Goal: Information Seeking & Learning: Learn about a topic

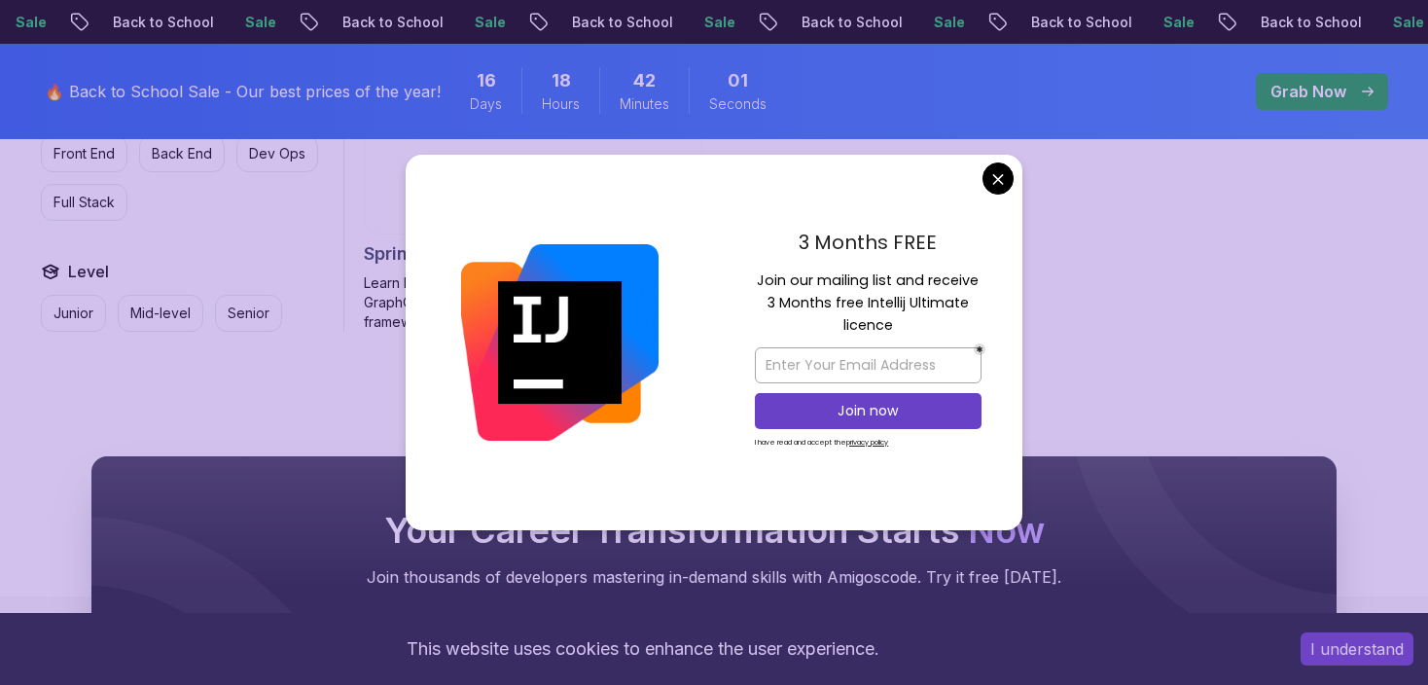
scroll to position [2140, 0]
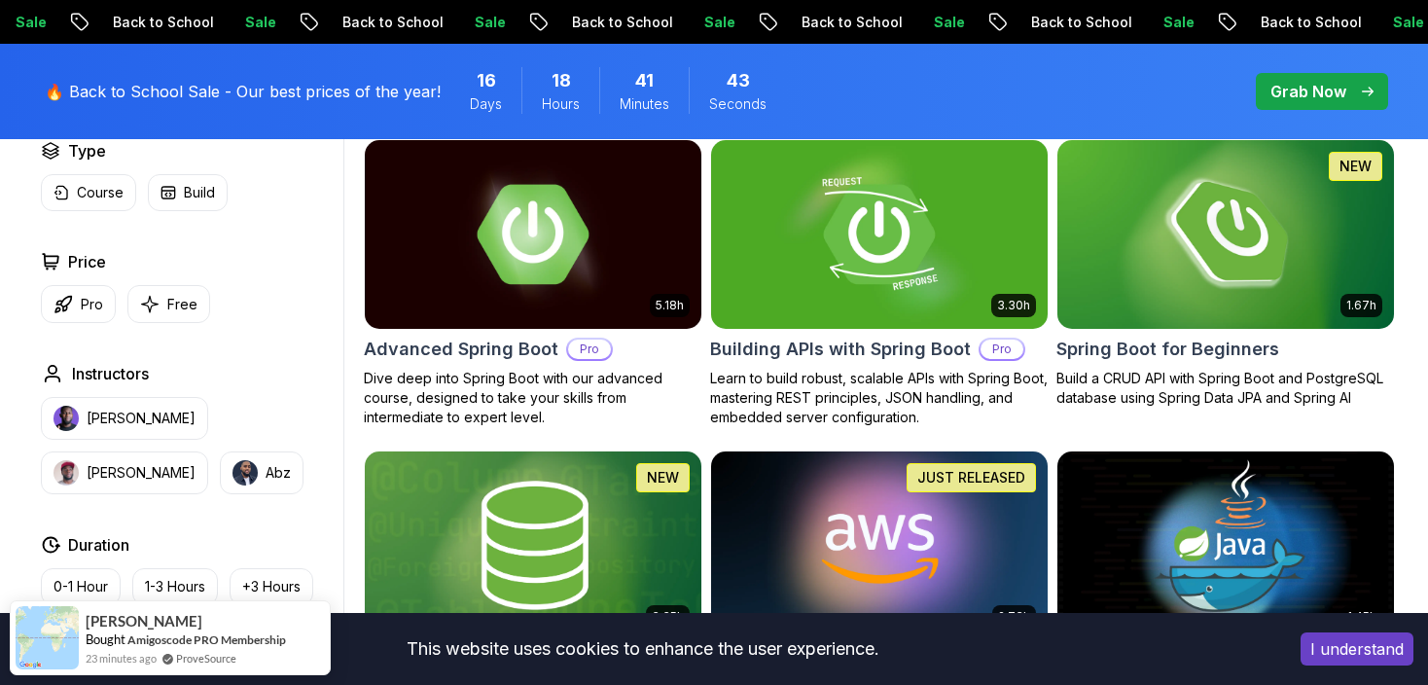
scroll to position [486, 0]
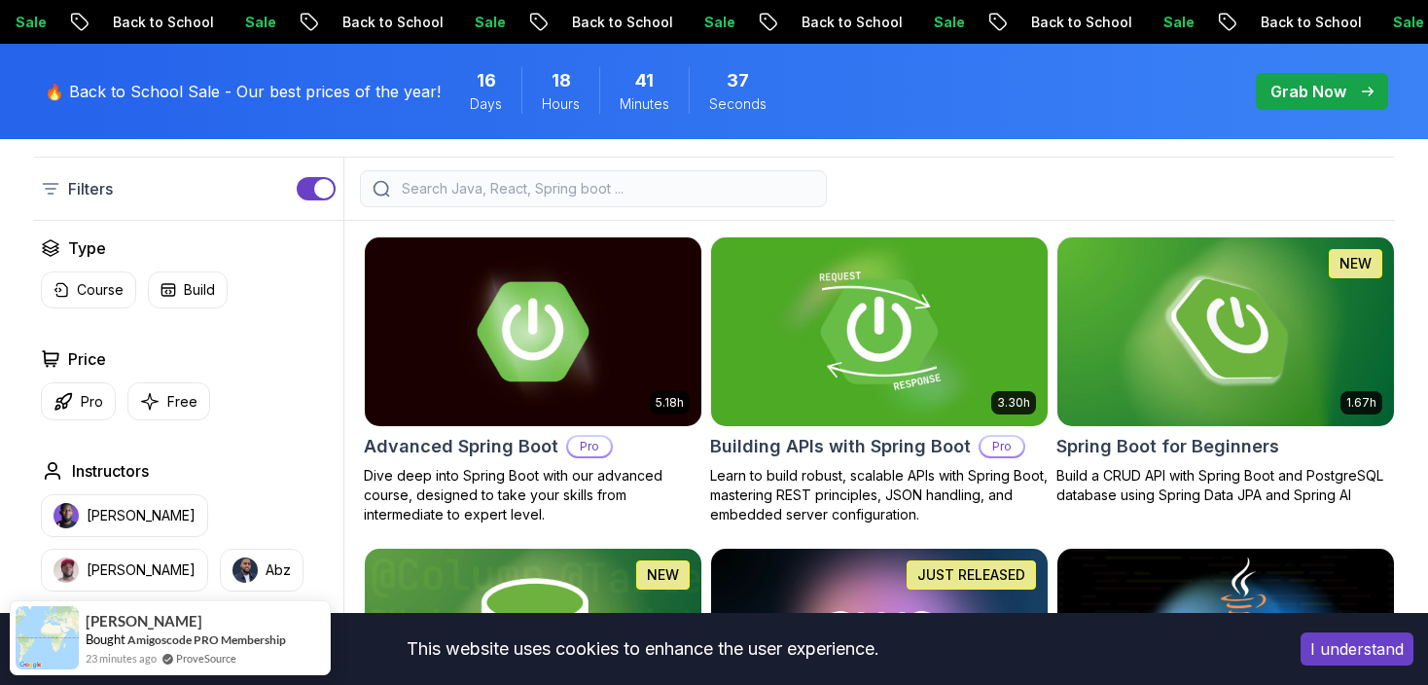
click at [816, 361] on img at bounding box center [878, 331] width 353 height 197
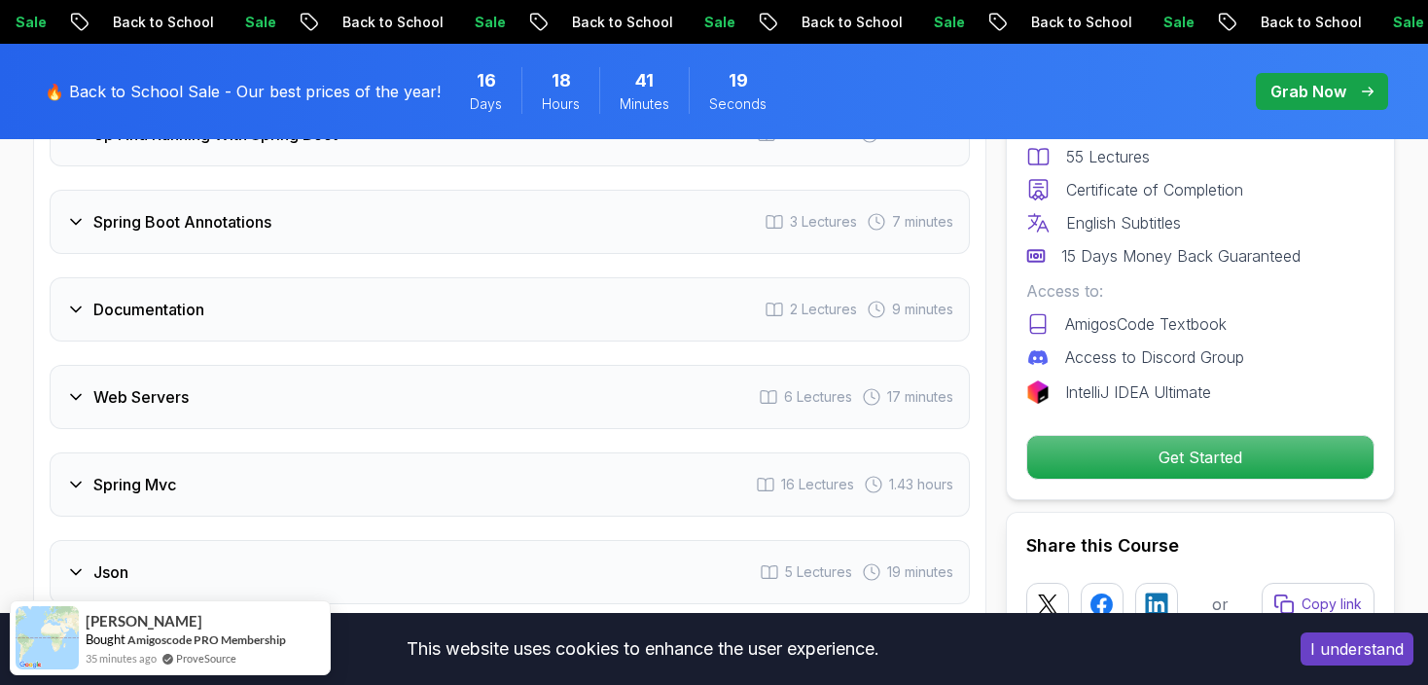
scroll to position [3697, 0]
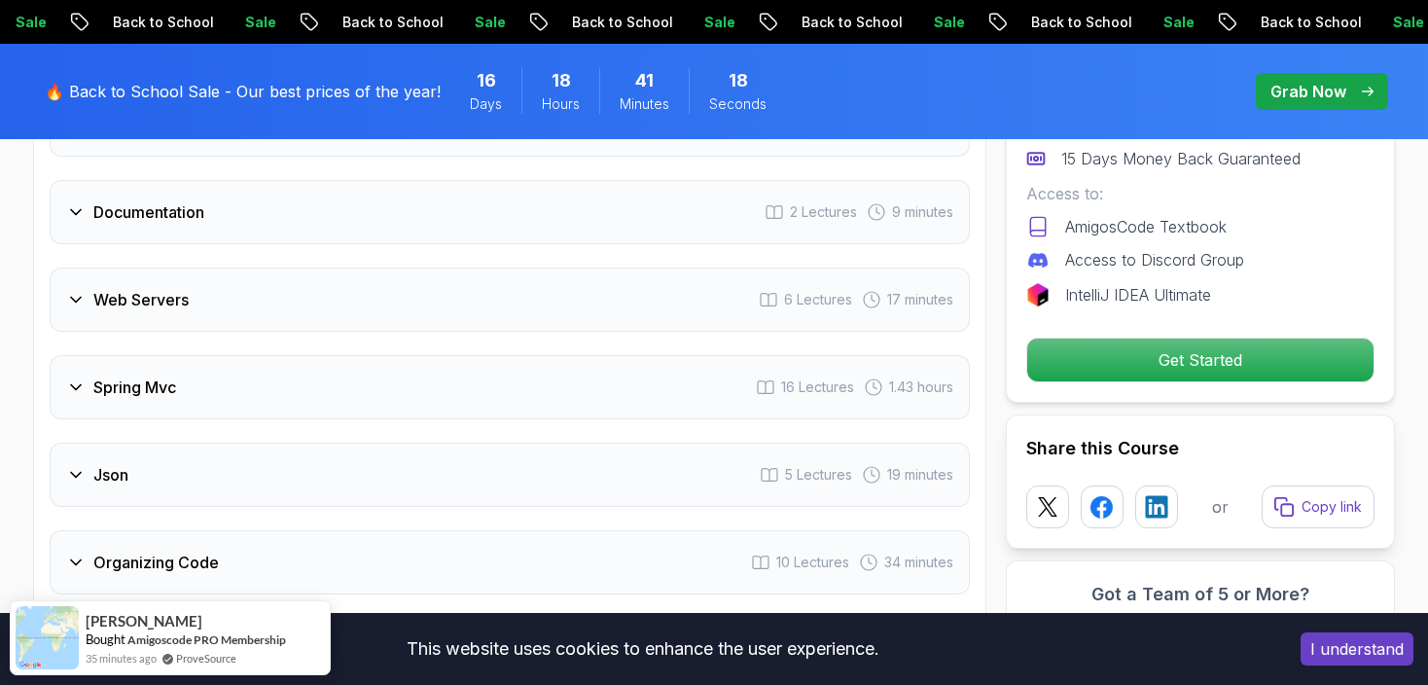
click at [86, 200] on div "Documentation" at bounding box center [135, 211] width 138 height 23
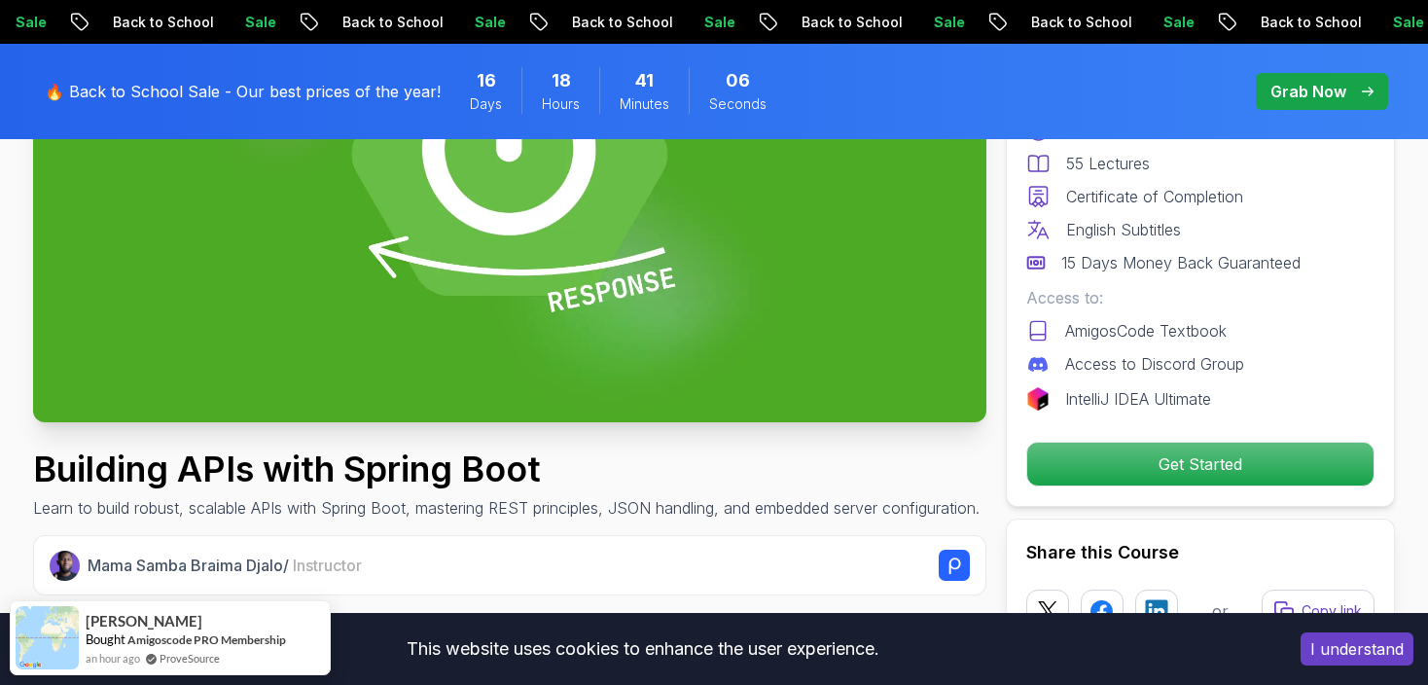
scroll to position [152, 0]
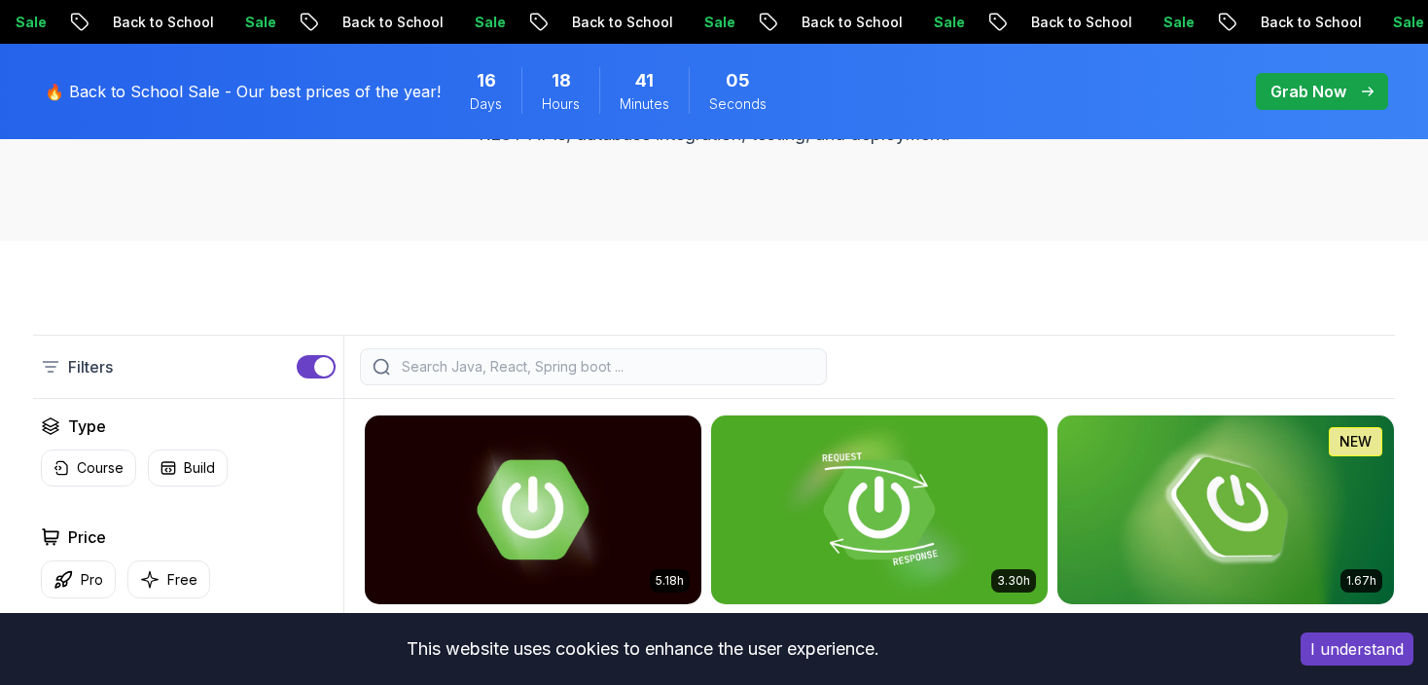
scroll to position [486, 0]
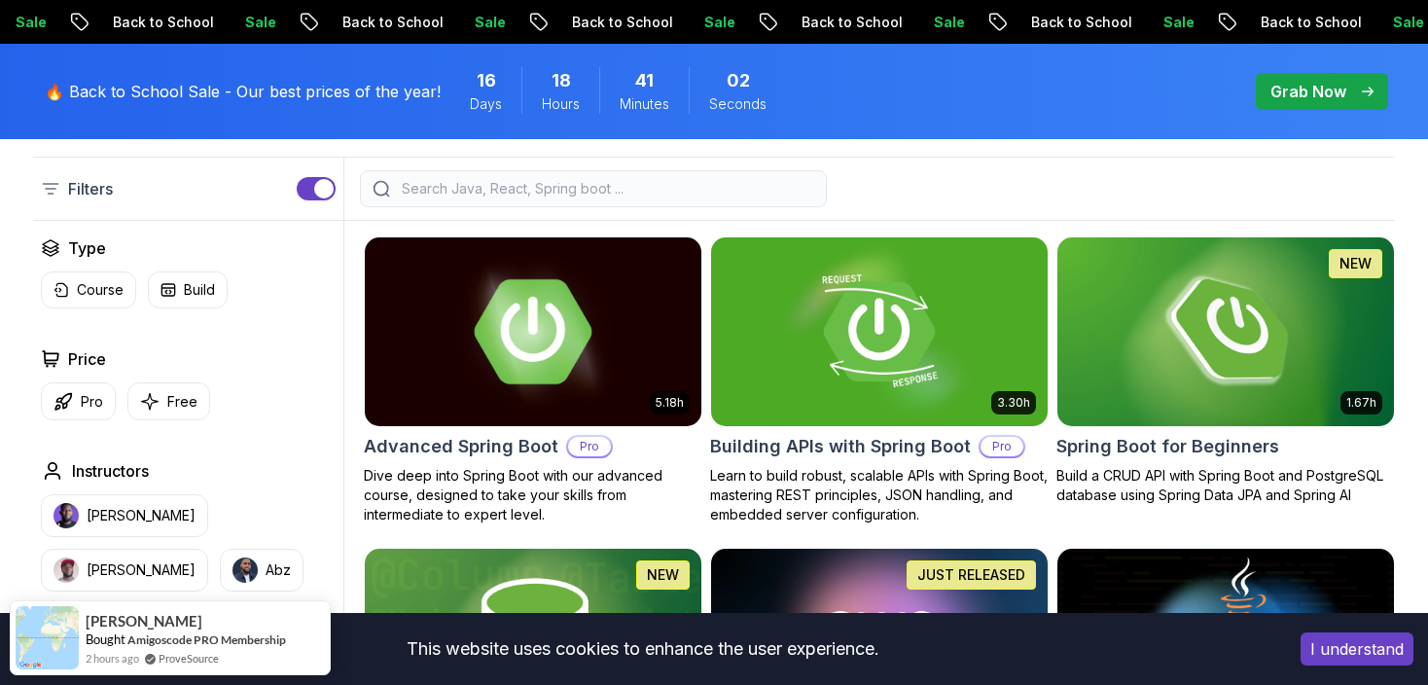
click at [505, 439] on h2 "Advanced Spring Boot" at bounding box center [461, 446] width 195 height 27
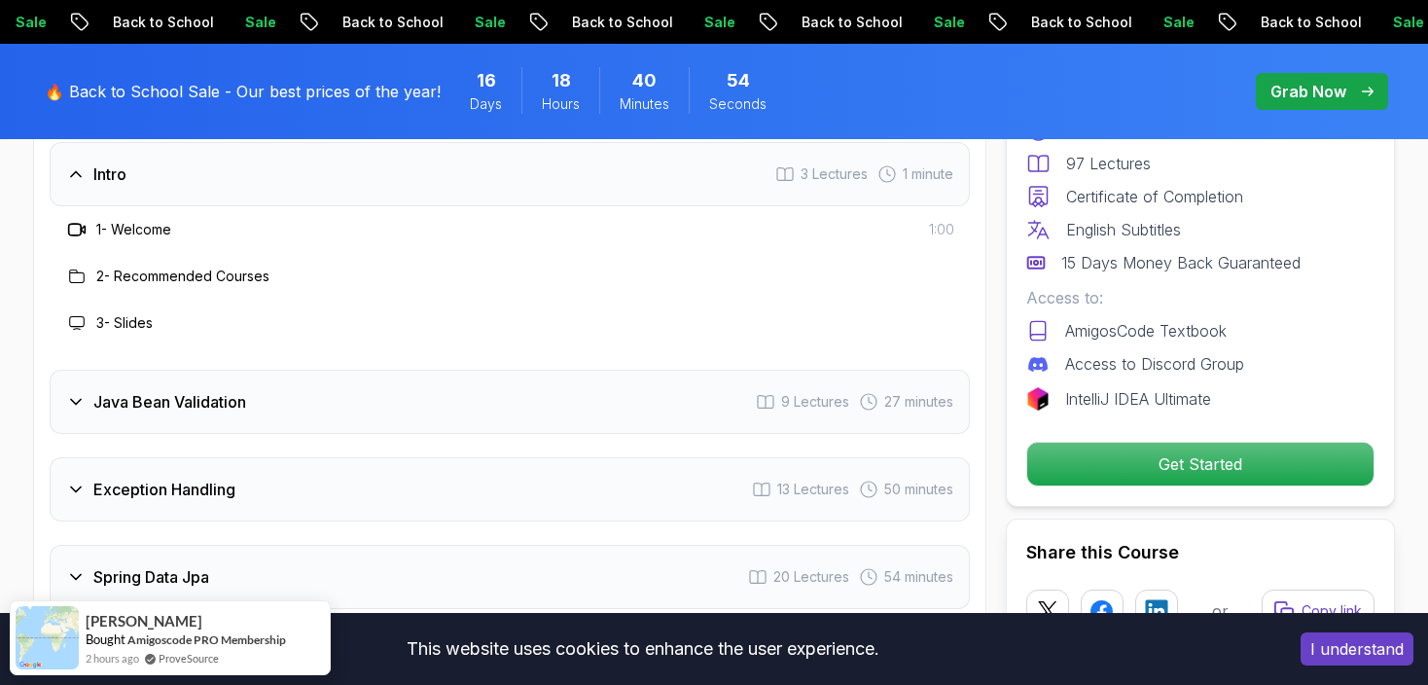
scroll to position [2627, 0]
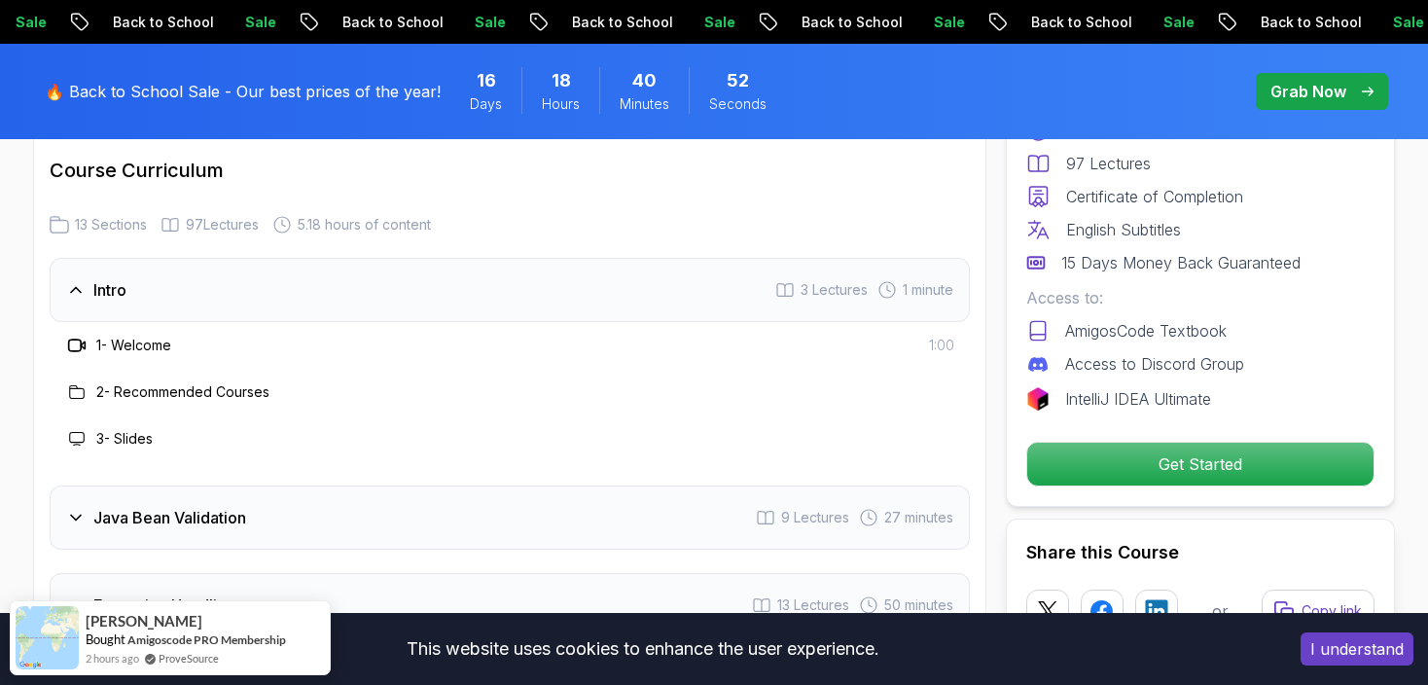
click at [79, 508] on icon at bounding box center [75, 517] width 19 height 19
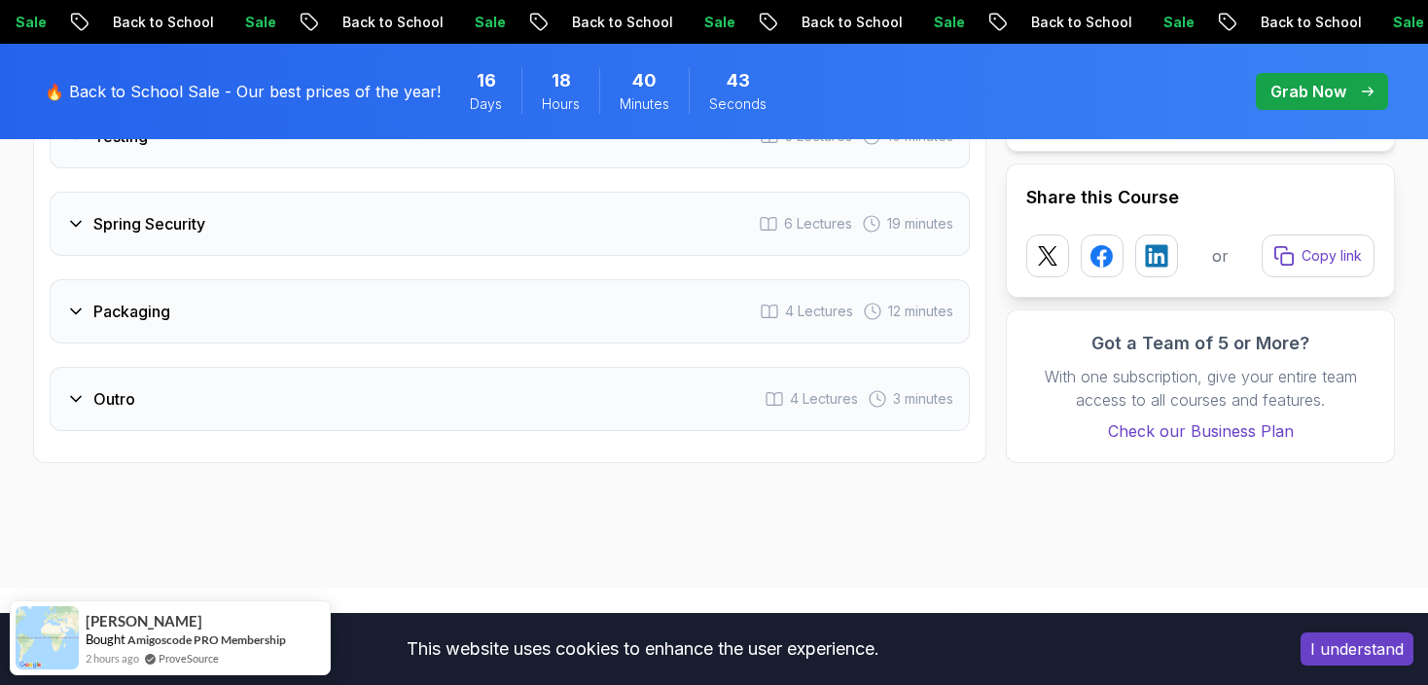
scroll to position [0, 0]
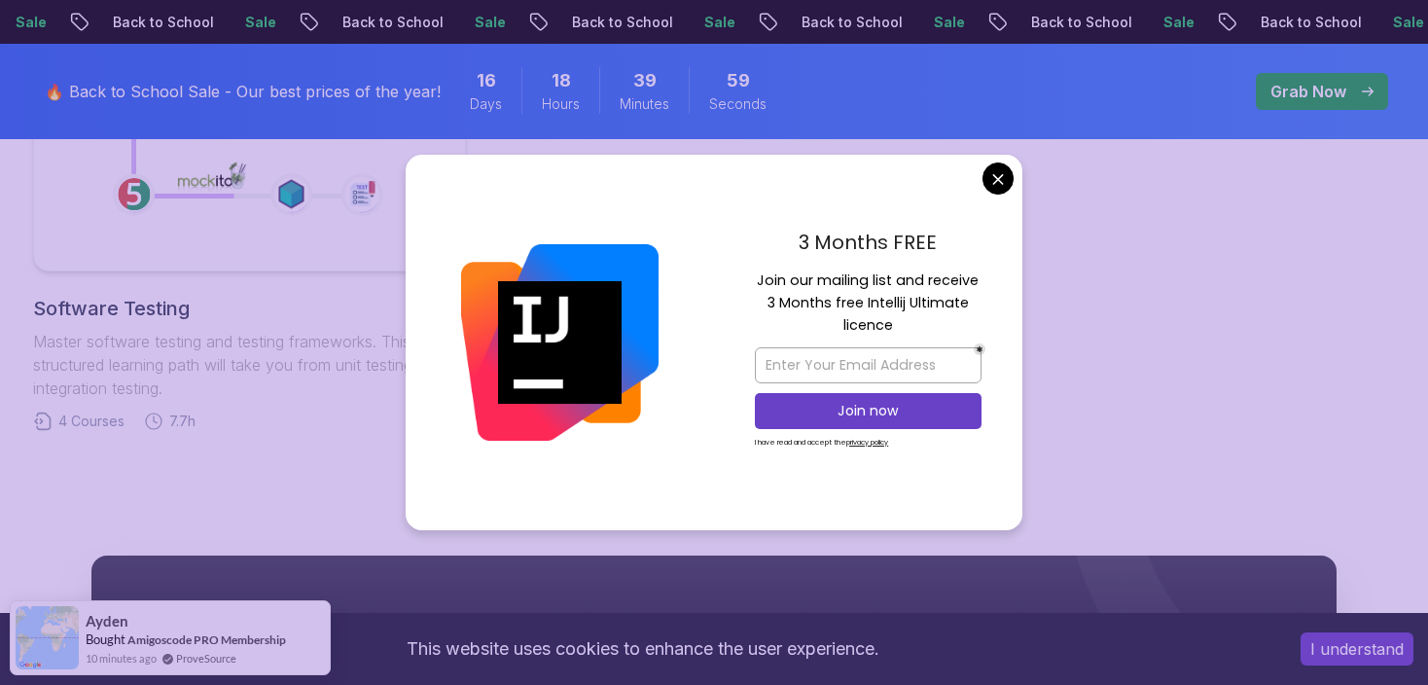
scroll to position [973, 0]
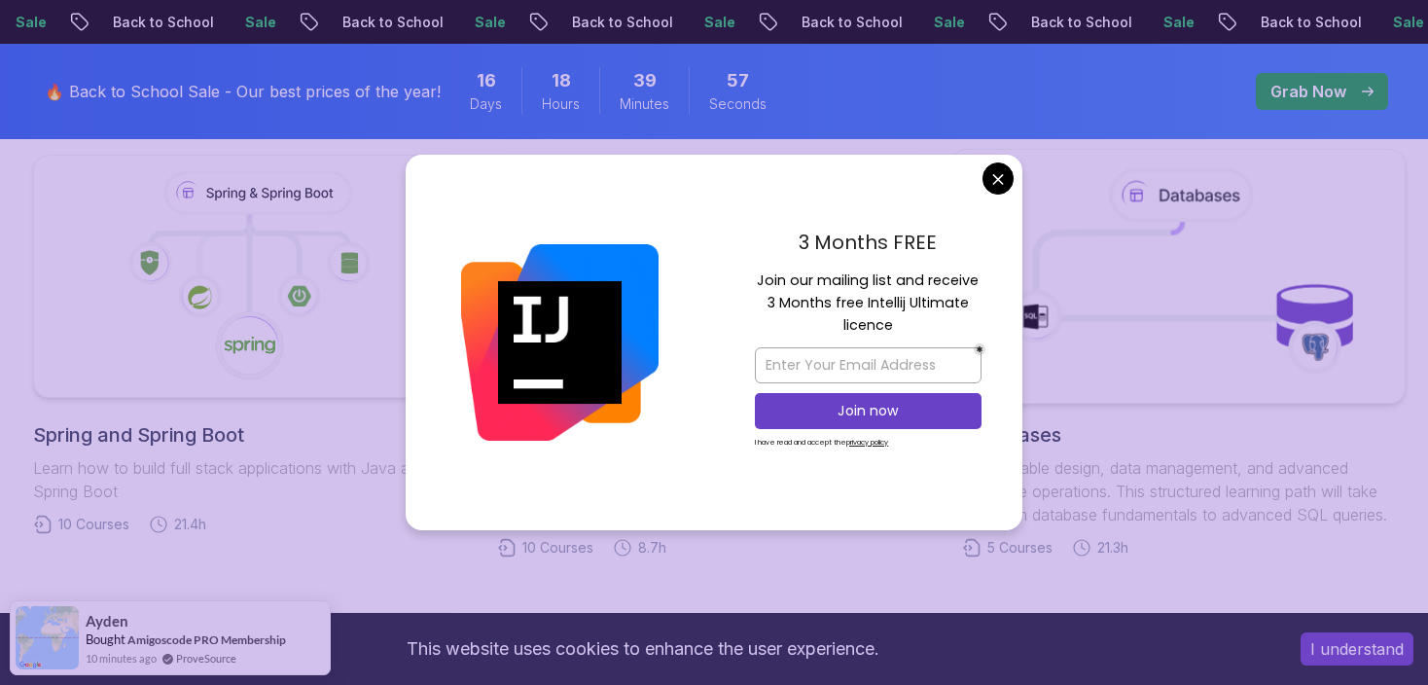
click at [987, 184] on body "Sale Back to School Sale Back to School Sale Back to School Sale Back to School…" at bounding box center [714, 542] width 1428 height 3030
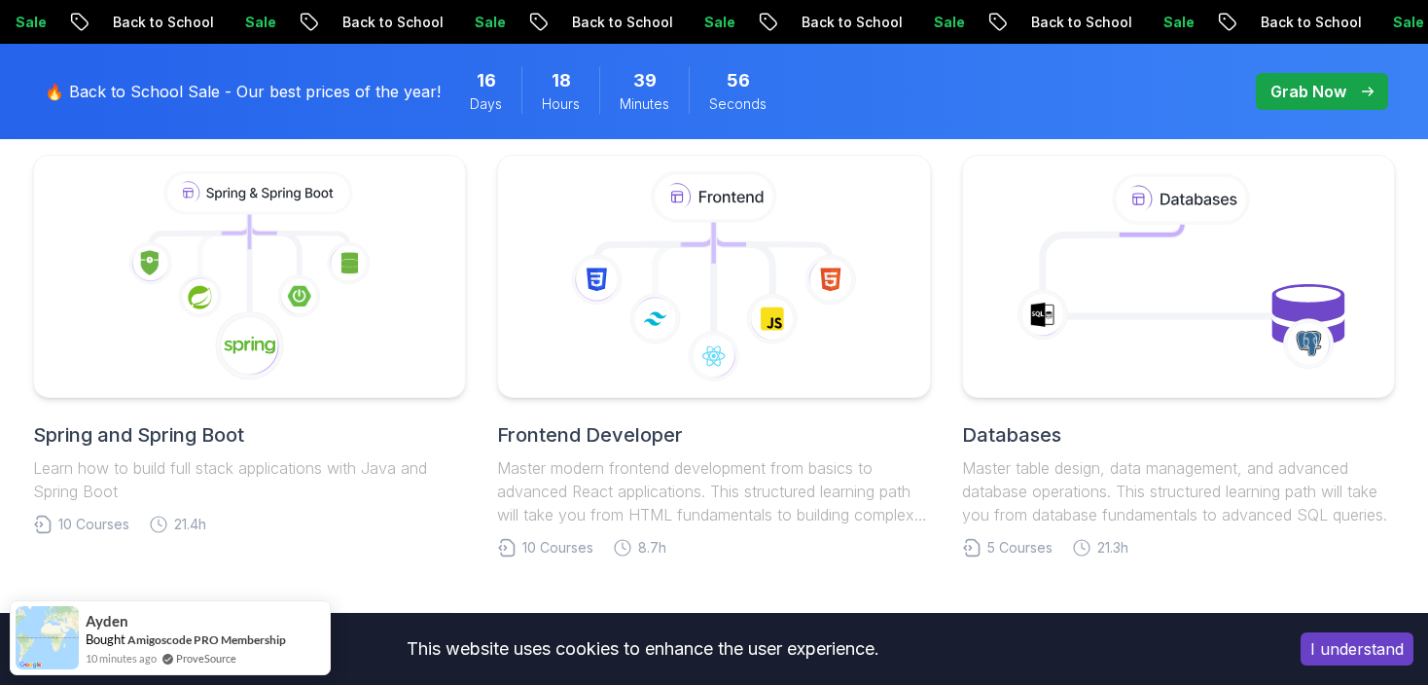
click at [207, 426] on h2 "Spring and Spring Boot" at bounding box center [249, 434] width 433 height 27
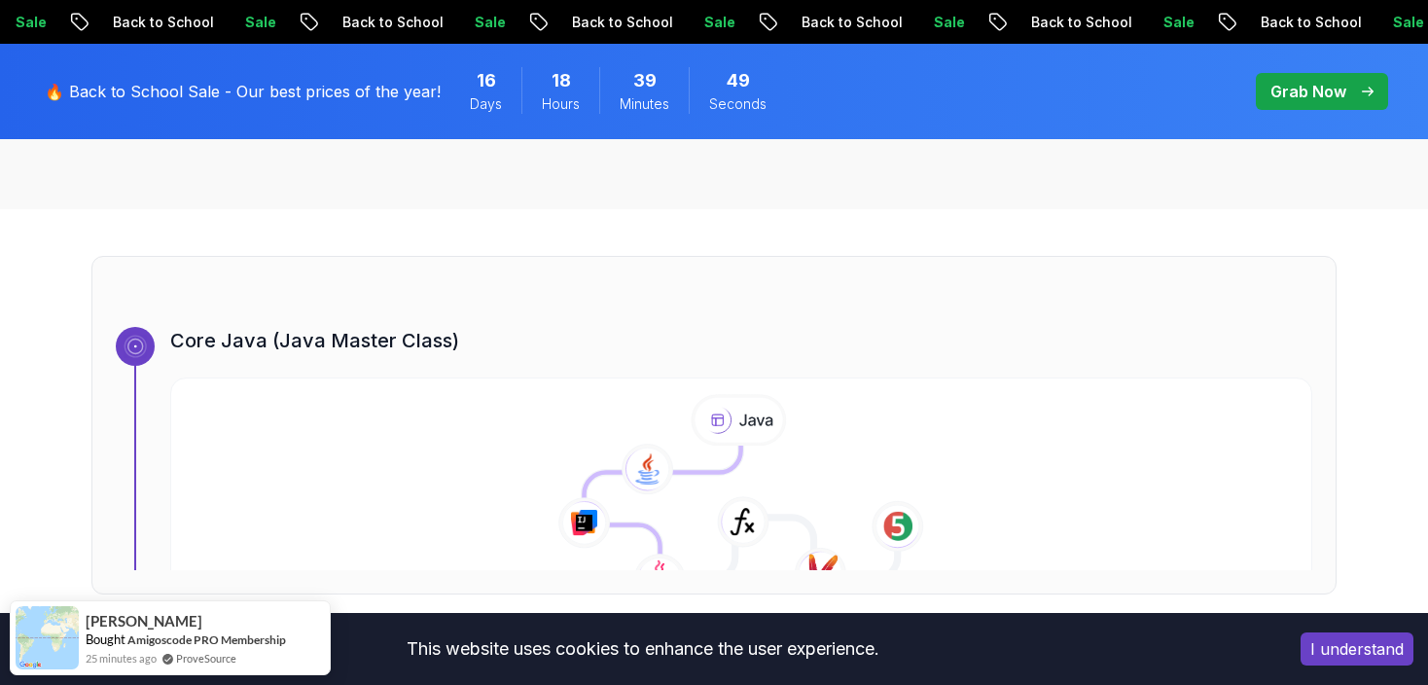
scroll to position [292, 0]
